Goal: Find specific page/section: Find specific page/section

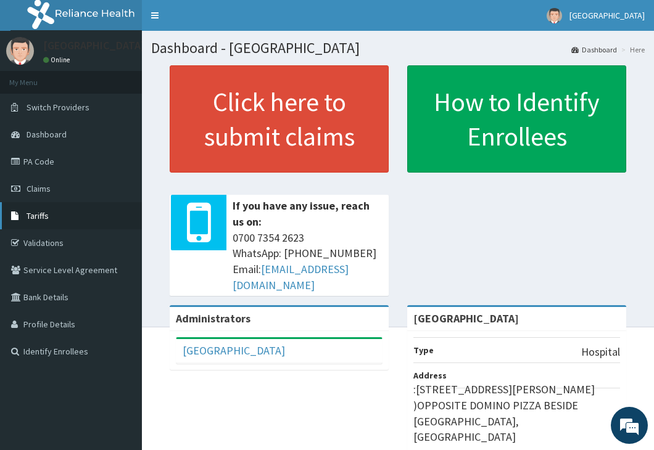
click at [92, 215] on link "Tariffs" at bounding box center [71, 215] width 142 height 27
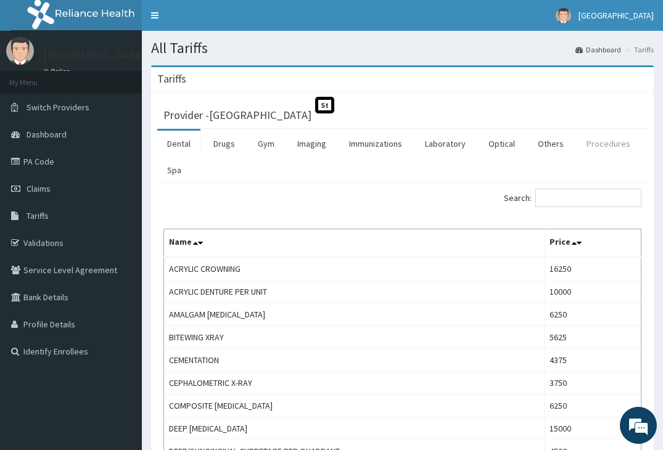
click at [590, 141] on link "Procedures" at bounding box center [609, 144] width 64 height 26
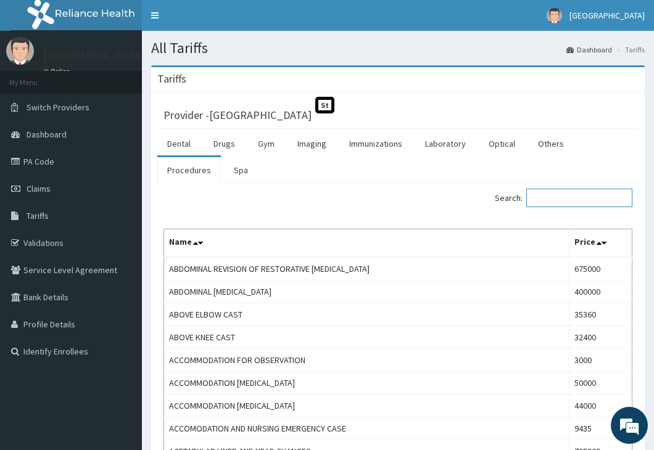
click at [574, 192] on input "Search:" at bounding box center [579, 198] width 106 height 19
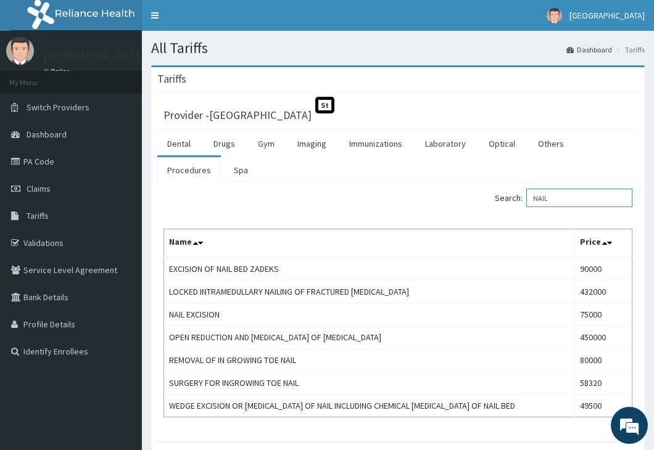
type input "NAIL"
